Goal: Use online tool/utility: Use online tool/utility

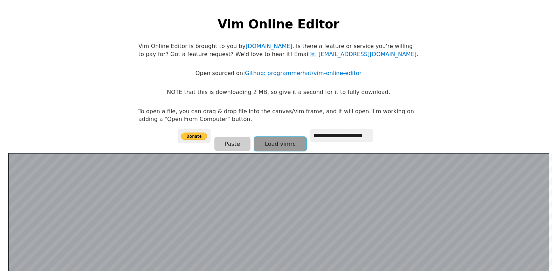
click at [286, 147] on button "Load vimrc" at bounding box center [280, 144] width 52 height 14
click at [332, 139] on input "**********" at bounding box center [341, 135] width 63 height 13
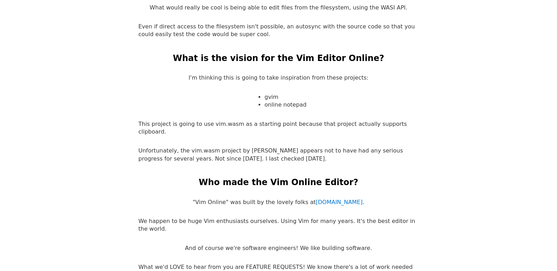
scroll to position [1157, 0]
click at [335, 198] on link "[DOMAIN_NAME]" at bounding box center [339, 201] width 47 height 7
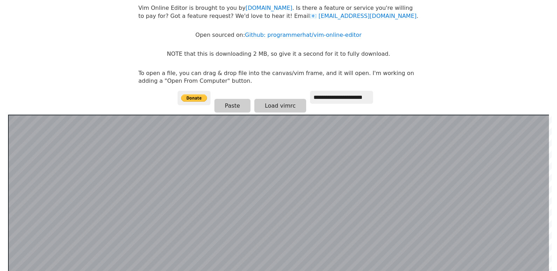
scroll to position [0, 0]
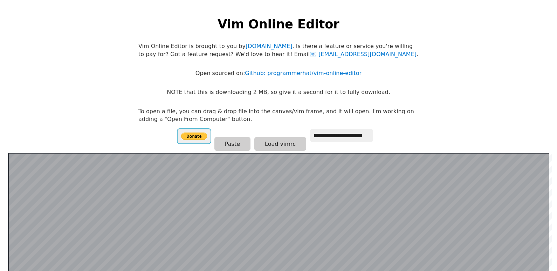
click at [189, 136] on input "image" at bounding box center [194, 136] width 33 height 14
click at [283, 73] on link "Github: programmerhat/vim-online-editor" at bounding box center [303, 73] width 117 height 7
